Goal: Check status: Check status

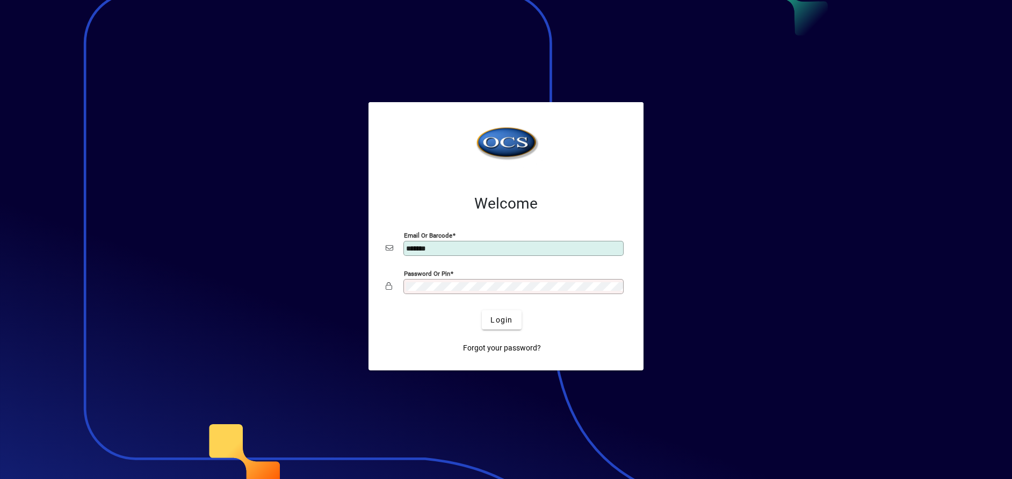
click at [440, 248] on input "*******" at bounding box center [514, 248] width 217 height 9
type input "**********"
click at [482, 310] on button "Login" at bounding box center [501, 319] width 39 height 19
